Goal: Information Seeking & Learning: Check status

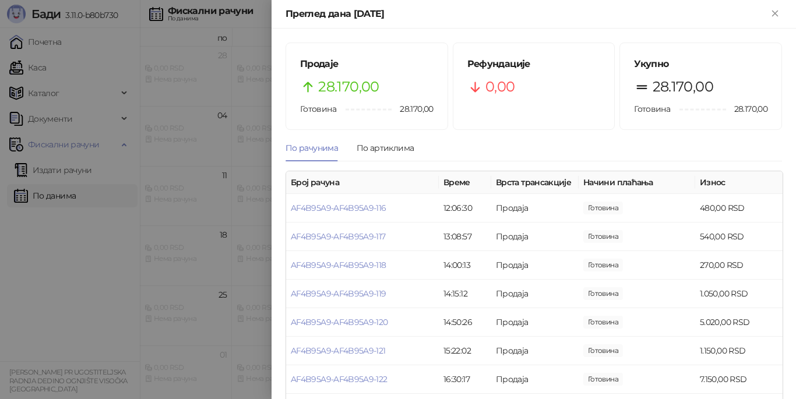
click at [129, 203] on div at bounding box center [398, 199] width 796 height 399
click at [38, 194] on div at bounding box center [398, 199] width 796 height 399
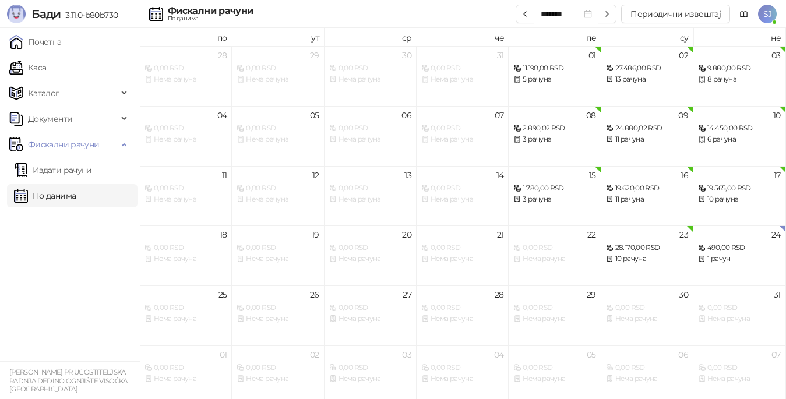
click at [55, 198] on link "По данима" at bounding box center [45, 195] width 62 height 23
click at [726, 264] on div "5 рачуна" at bounding box center [739, 259] width 82 height 11
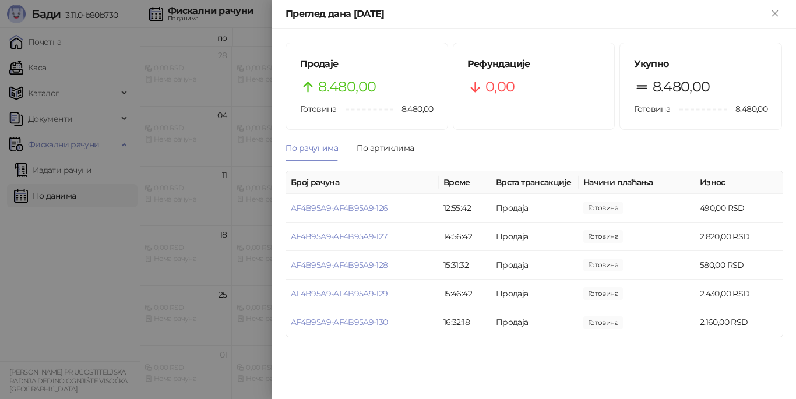
click at [51, 195] on div at bounding box center [398, 199] width 796 height 399
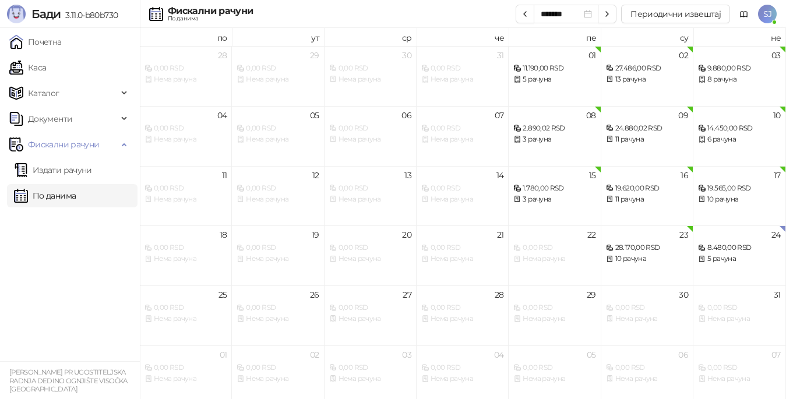
click at [60, 199] on link "По данима" at bounding box center [45, 195] width 62 height 23
click at [713, 270] on div "24 12.980,00 RSD 6 рачуна" at bounding box center [740, 256] width 92 height 60
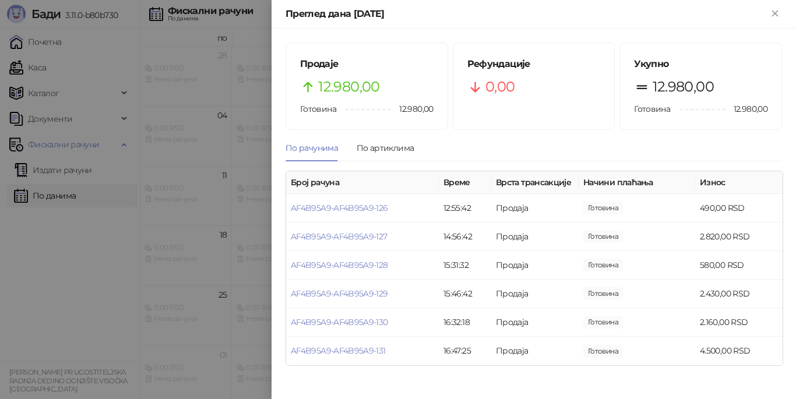
click at [62, 322] on div at bounding box center [398, 199] width 796 height 399
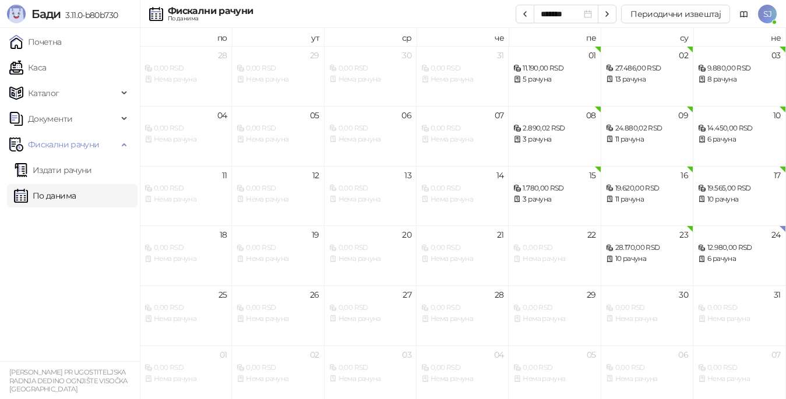
click at [58, 199] on link "По данима" at bounding box center [45, 195] width 62 height 23
click at [57, 208] on ul "Издати рачуни По данима" at bounding box center [70, 183] width 140 height 54
click at [736, 262] on div "6 рачуна" at bounding box center [739, 259] width 82 height 11
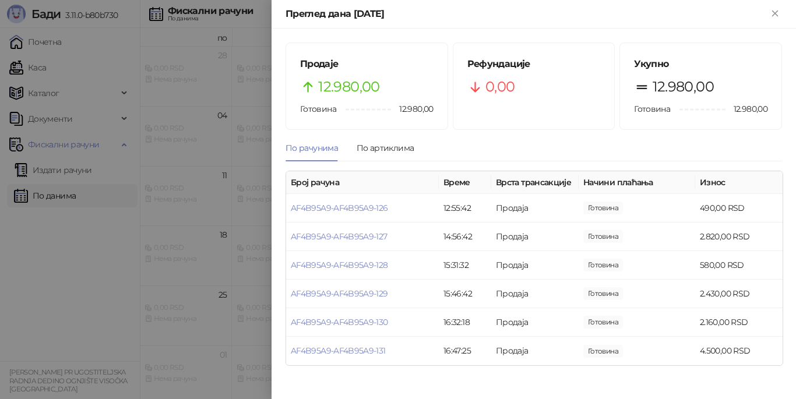
click at [792, 183] on div "Продаје 12.980,00 Готовина 12.980,00 Рефундације 0,00 Укупно 12.980,00 Готовина…" at bounding box center [534, 214] width 525 height 371
click at [49, 195] on div at bounding box center [398, 199] width 796 height 399
click at [48, 44] on div at bounding box center [398, 199] width 796 height 399
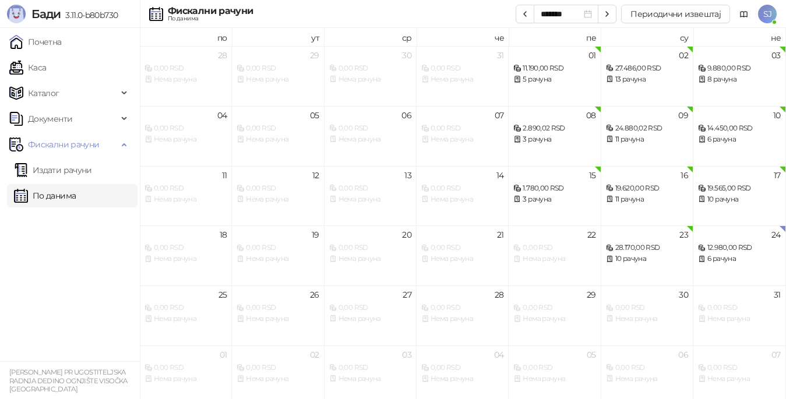
click at [46, 195] on link "По данима" at bounding box center [45, 195] width 62 height 23
click at [43, 44] on link "Почетна" at bounding box center [35, 41] width 52 height 23
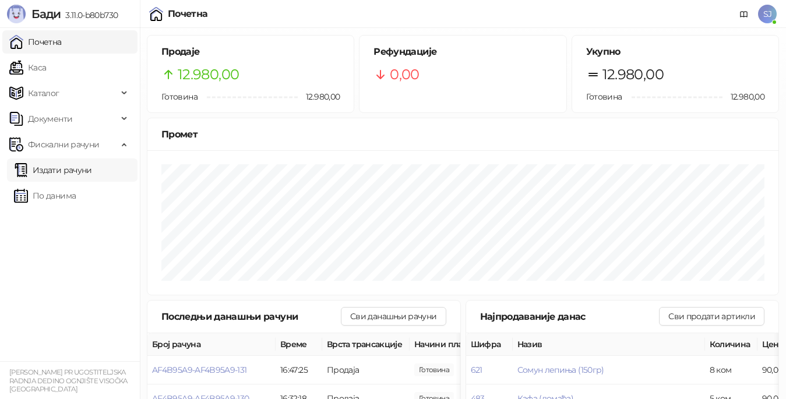
click at [67, 171] on link "Издати рачуни" at bounding box center [53, 170] width 78 height 23
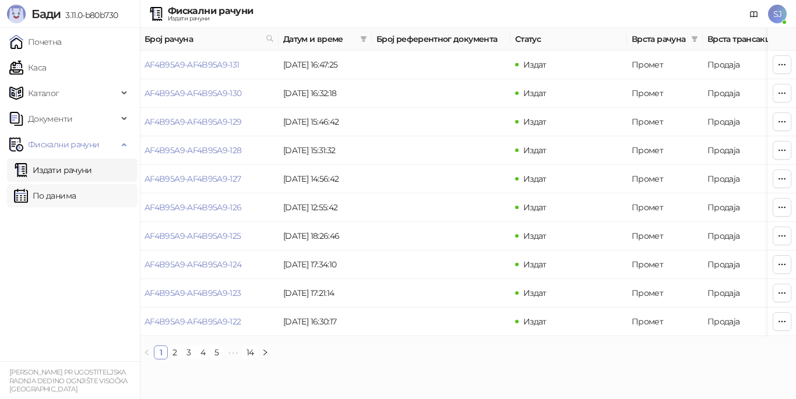
click at [58, 198] on link "По данима" at bounding box center [45, 195] width 62 height 23
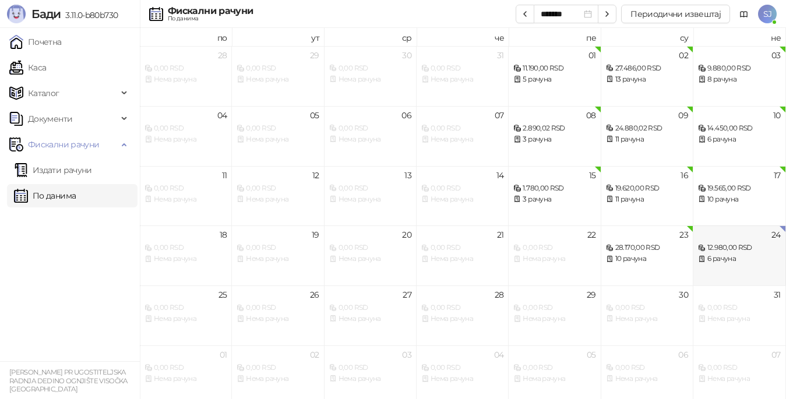
click at [729, 255] on div "6 рачуна" at bounding box center [739, 259] width 82 height 11
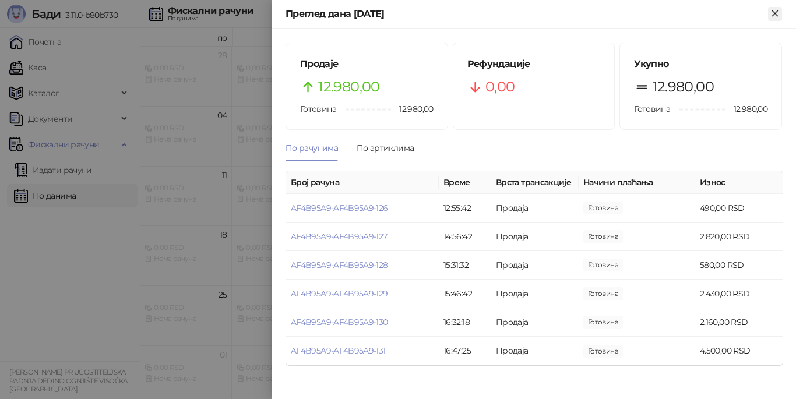
click at [773, 11] on icon "Close" at bounding box center [774, 12] width 5 height 5
